Goal: Transaction & Acquisition: Purchase product/service

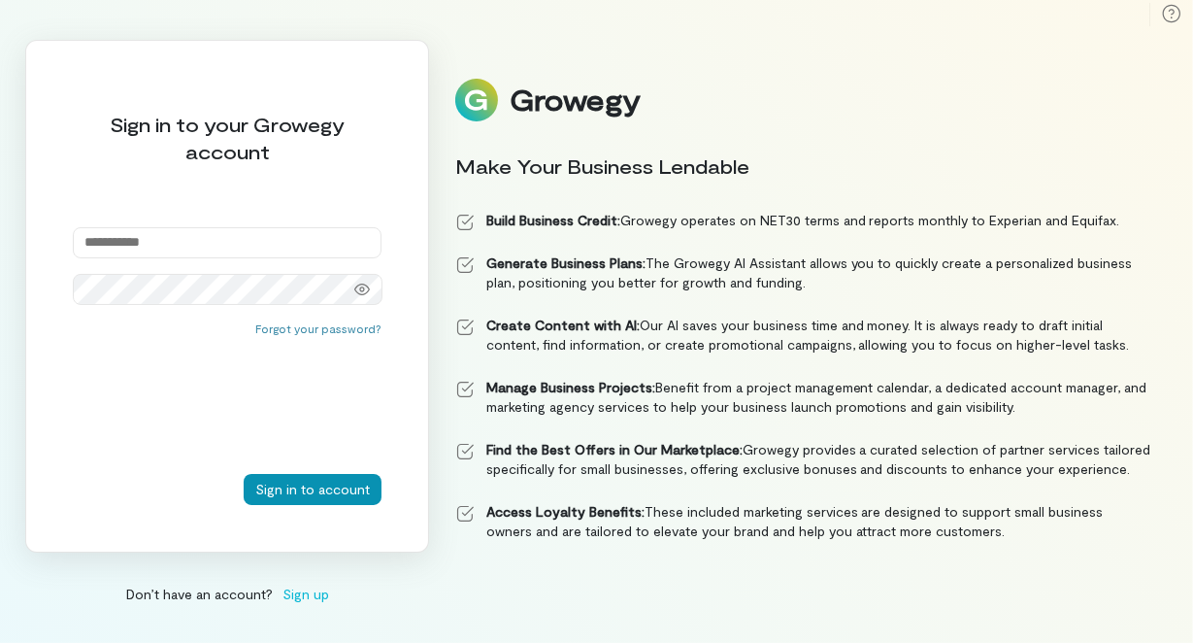
type input "**********"
click at [272, 481] on button "Sign in to account" at bounding box center [313, 489] width 138 height 31
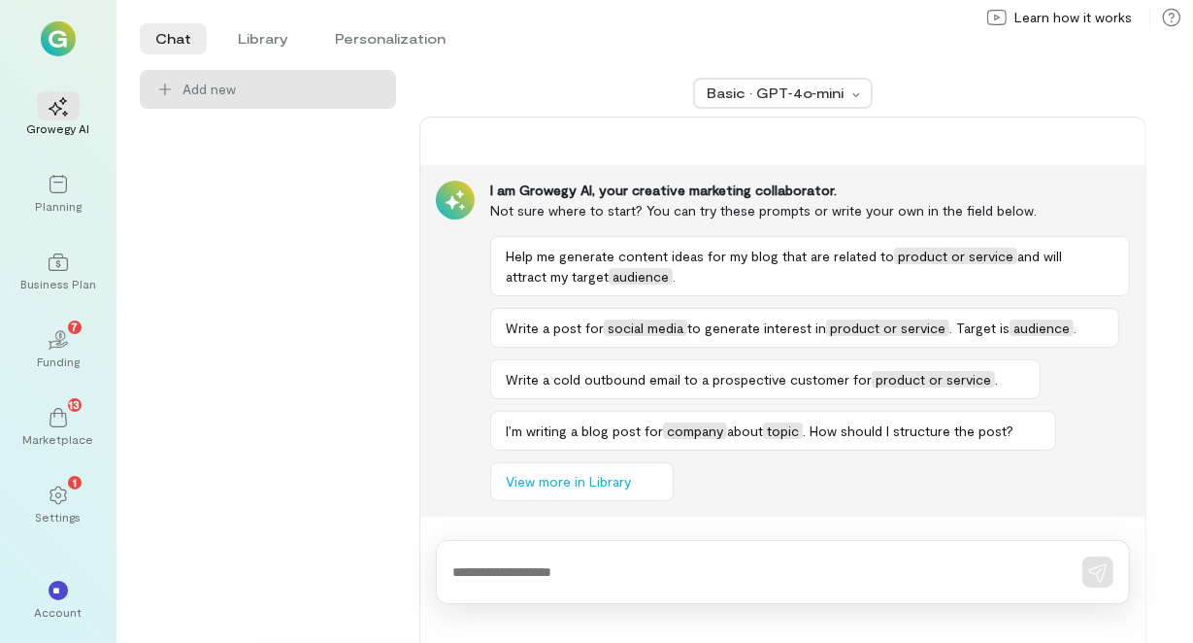
drag, startPoint x: 63, startPoint y: 482, endPoint x: 98, endPoint y: 480, distance: 35.1
click at [63, 482] on div "1" at bounding box center [58, 494] width 43 height 29
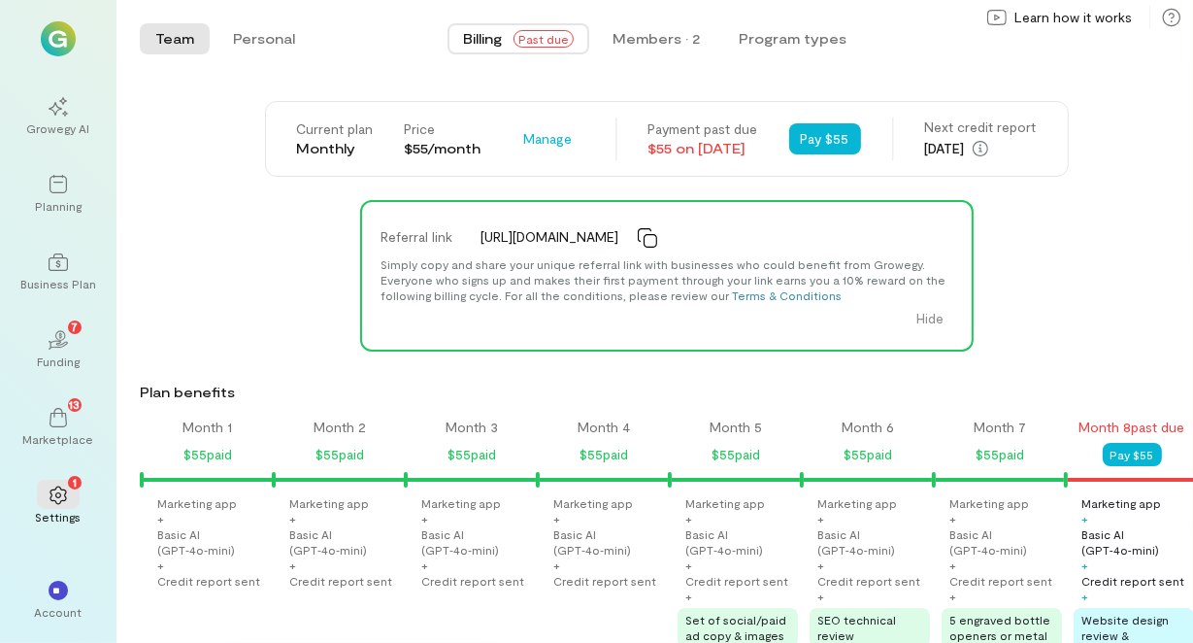
scroll to position [0, 669]
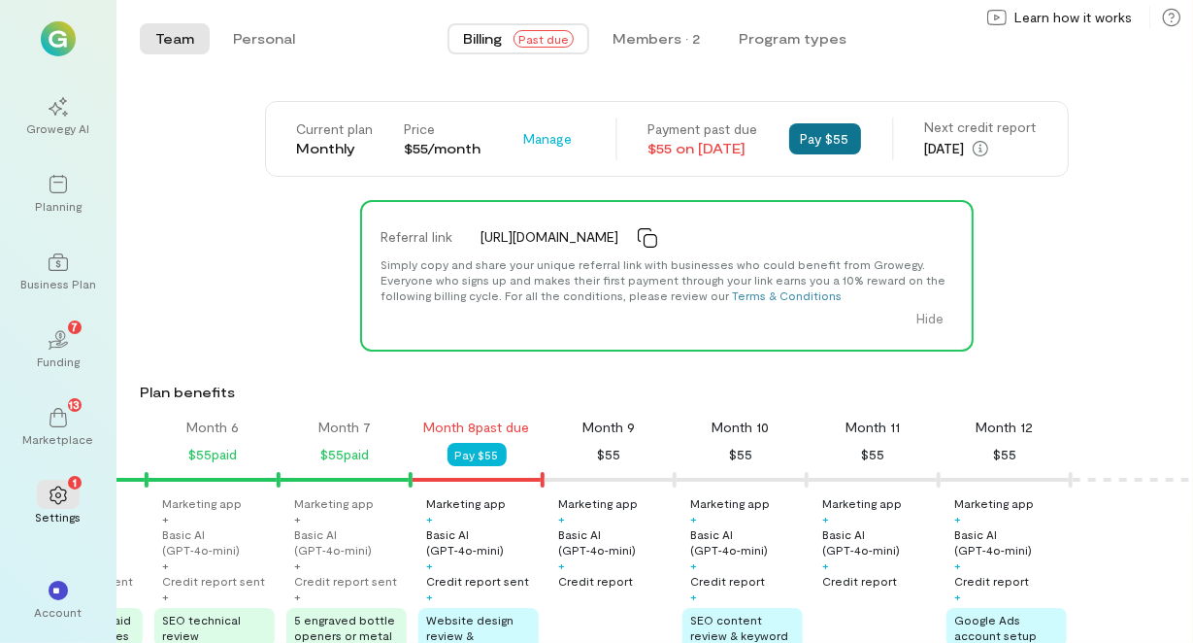
click at [848, 145] on button "Pay $55" at bounding box center [825, 138] width 72 height 31
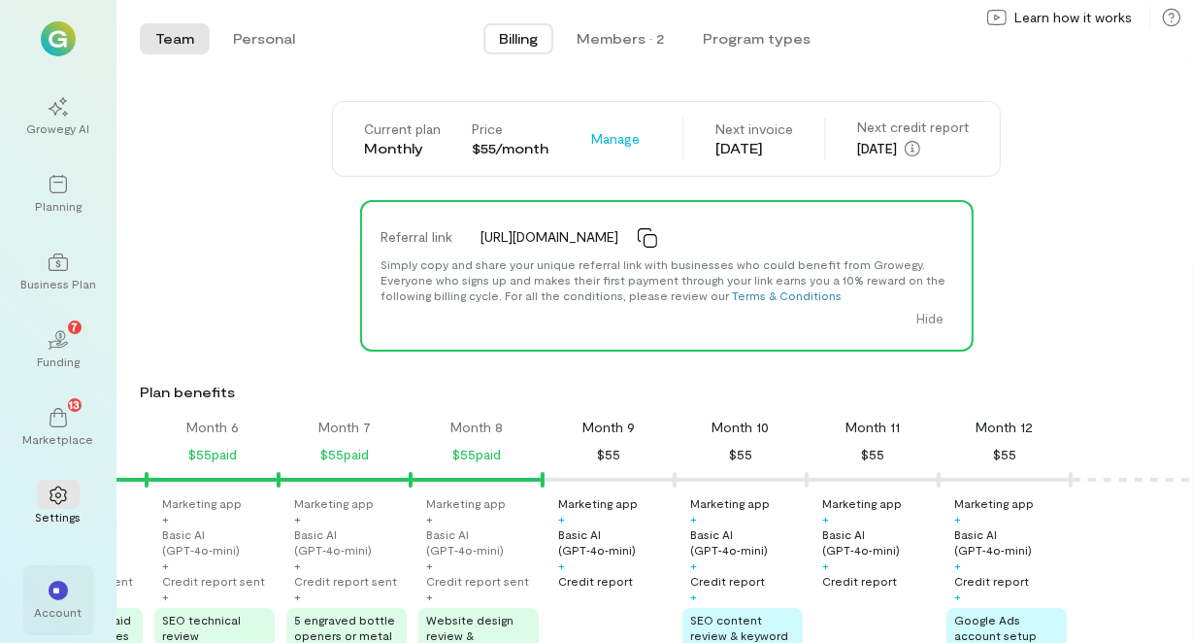
click at [60, 616] on div "Account" at bounding box center [59, 612] width 48 height 16
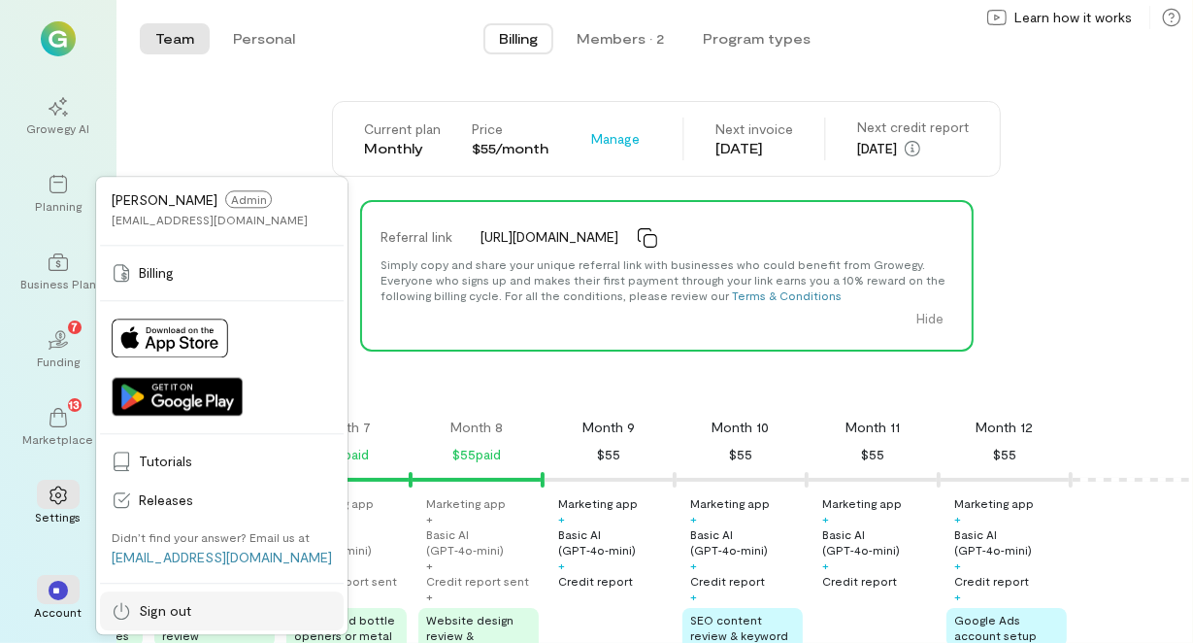
click at [152, 617] on span "Sign out" at bounding box center [235, 610] width 193 height 19
